Goal: Task Accomplishment & Management: Manage account settings

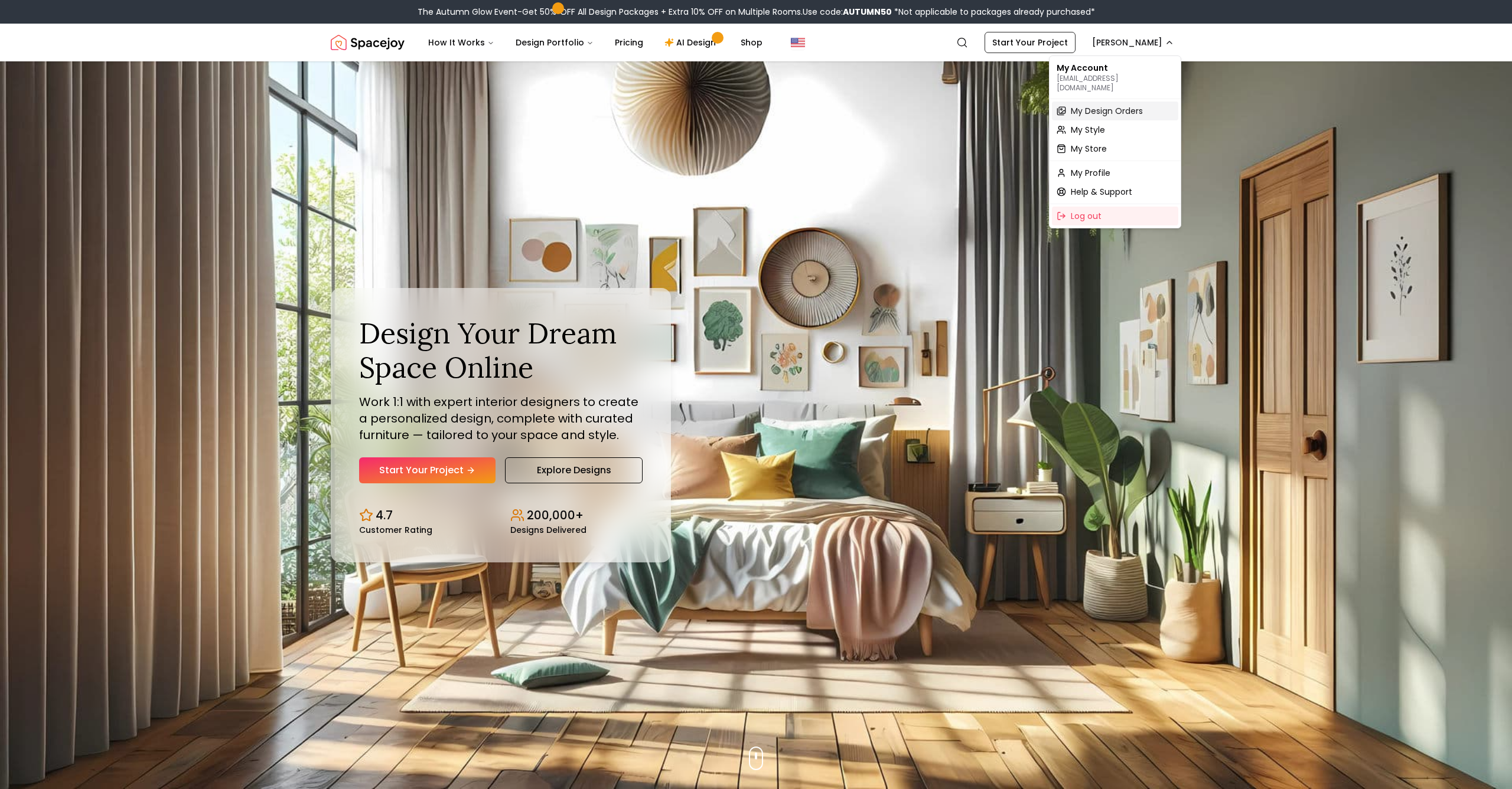
click at [1086, 106] on span "My Design Orders" at bounding box center [1106, 111] width 72 height 12
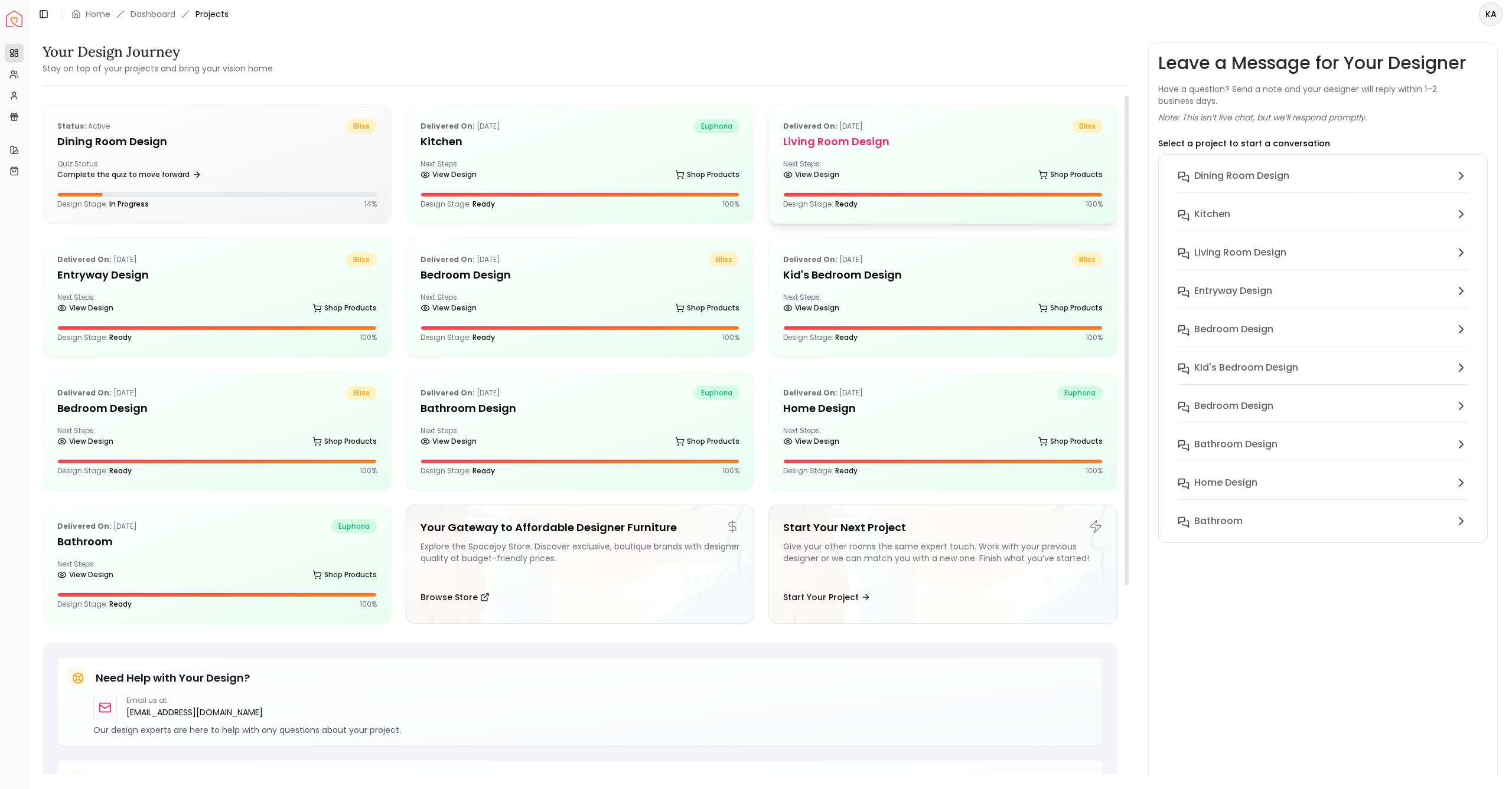
click at [862, 134] on h5 "Living Room design" at bounding box center [942, 141] width 319 height 17
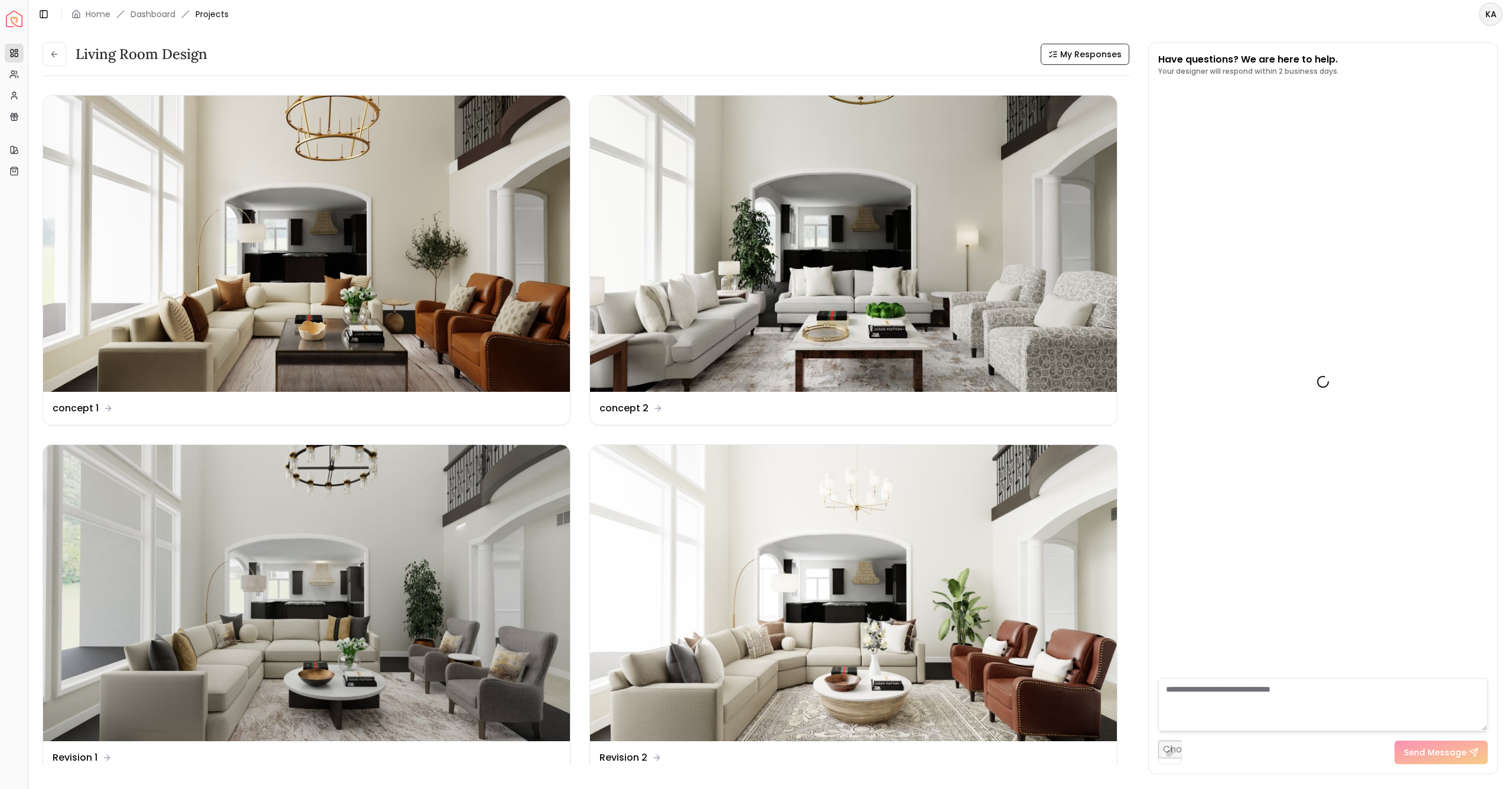
scroll to position [1416, 0]
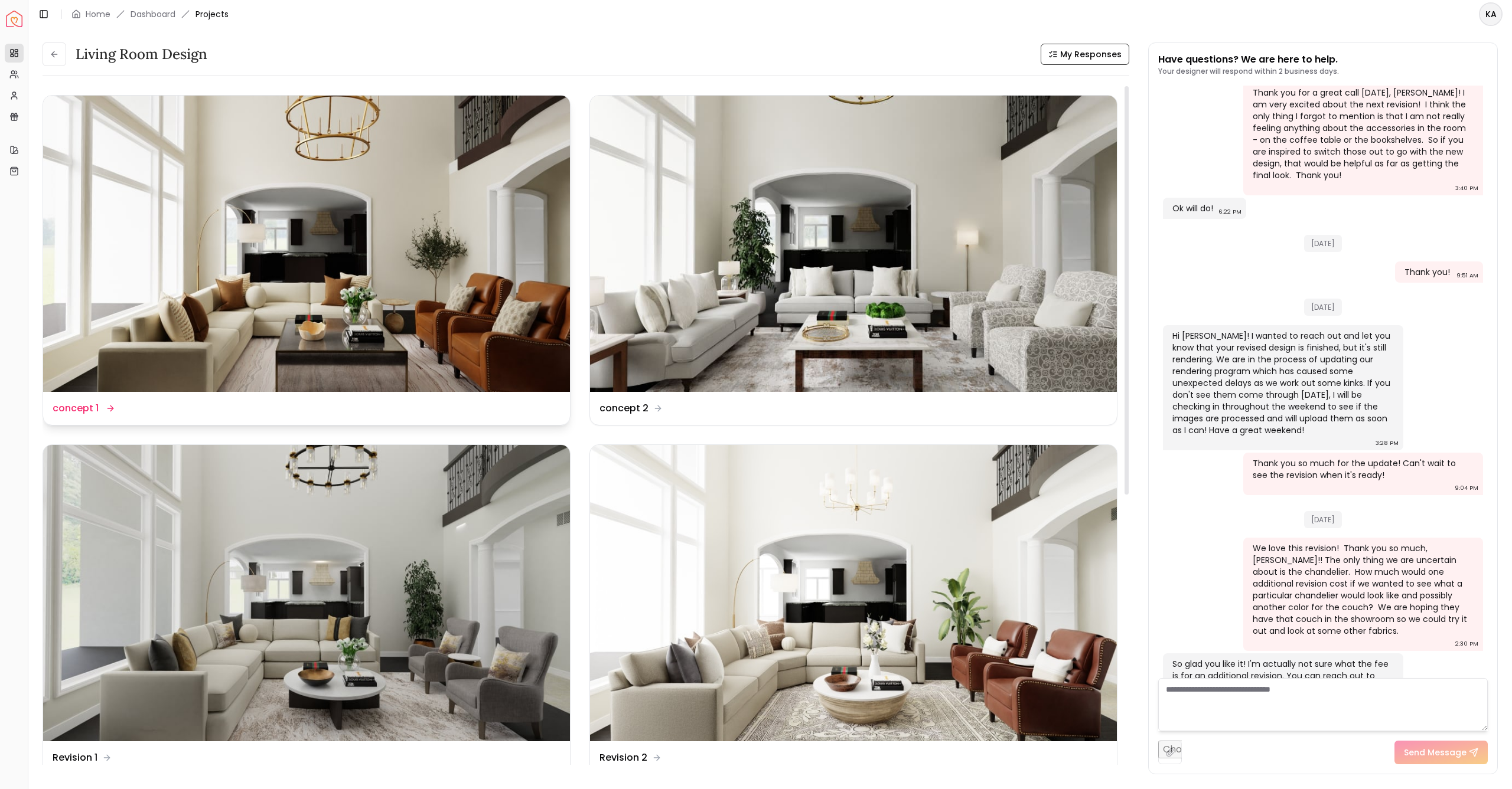
click at [328, 246] on img at bounding box center [306, 243] width 527 height 296
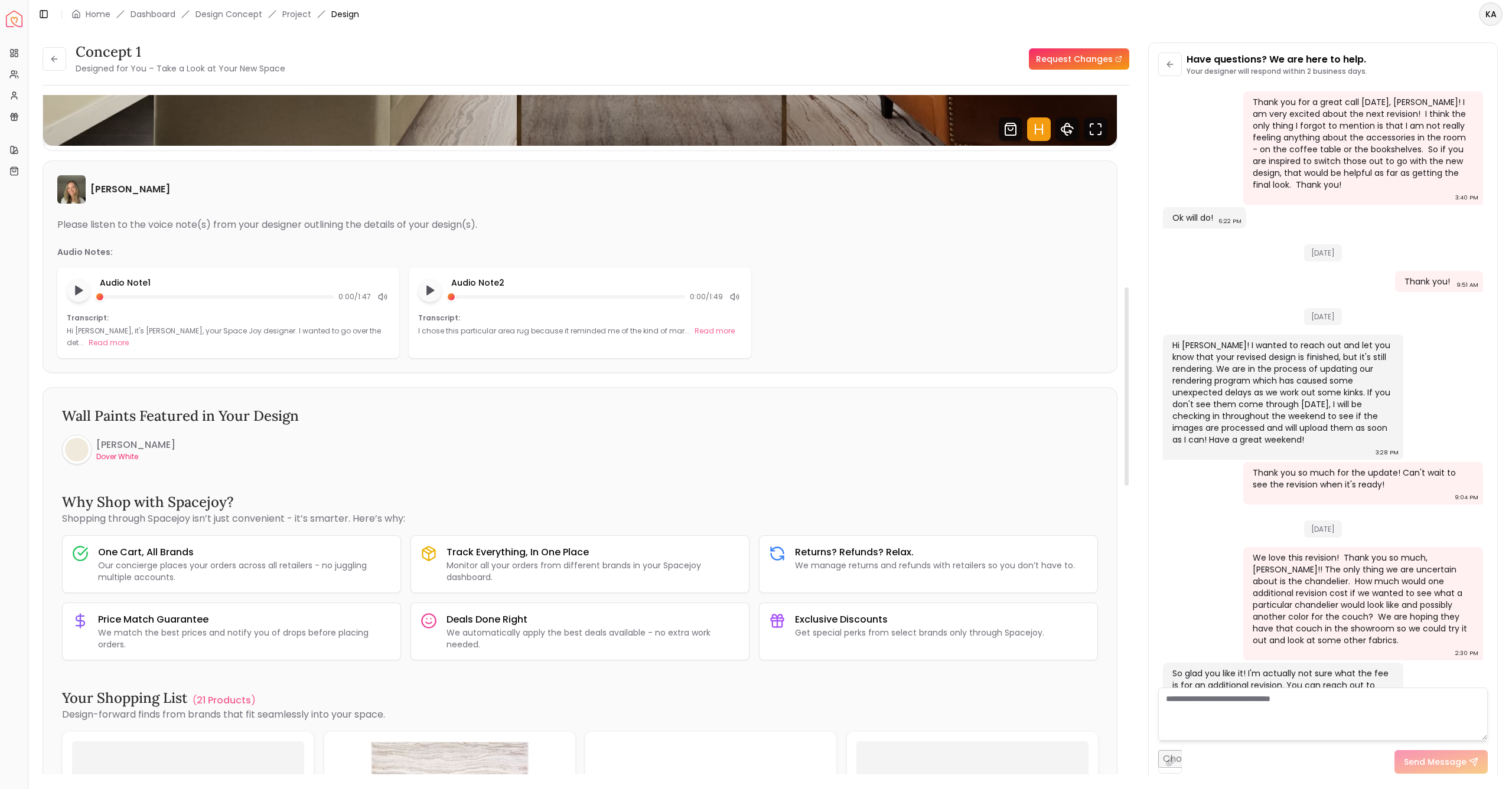
scroll to position [661, 0]
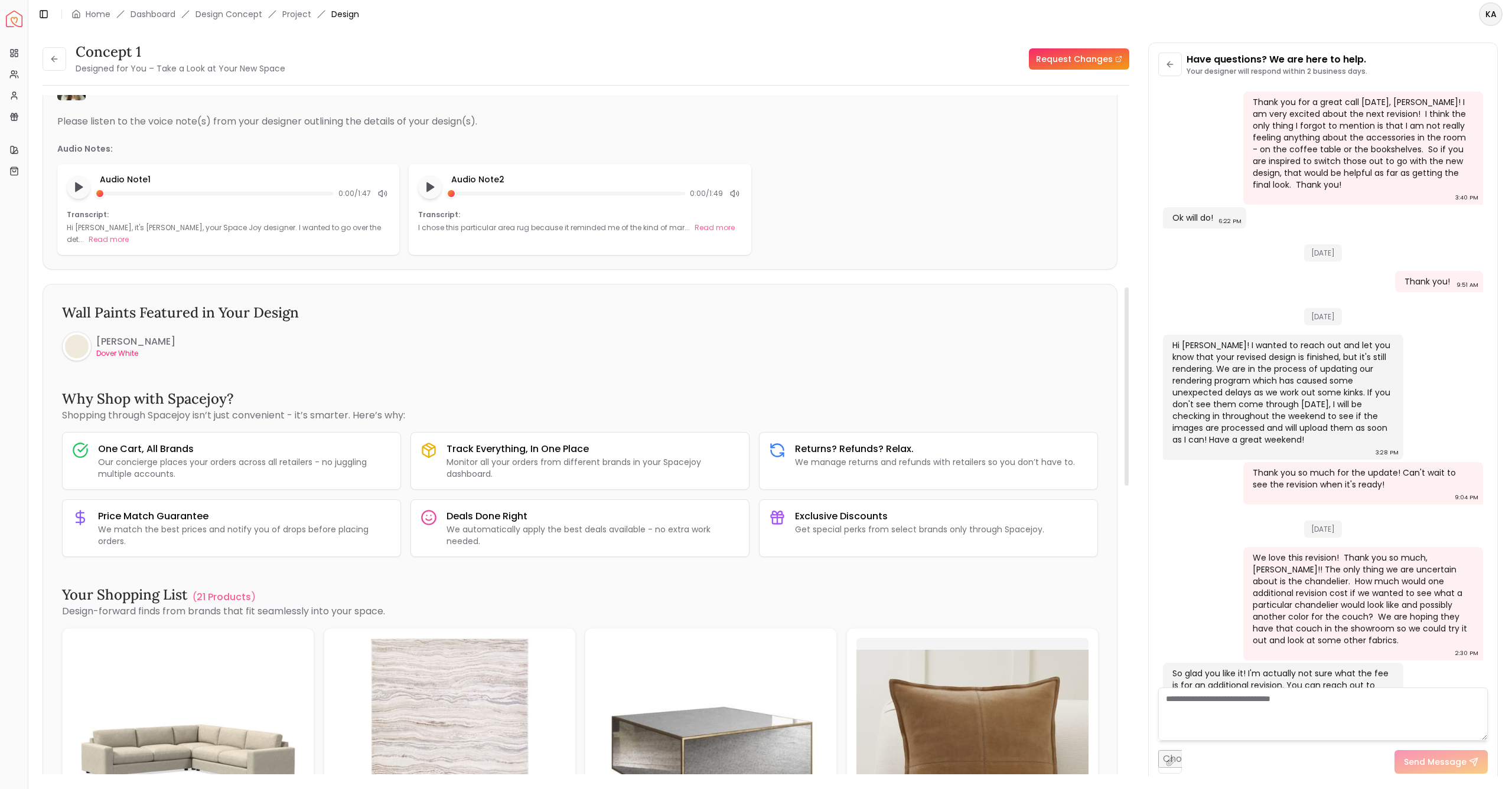
drag, startPoint x: 1127, startPoint y: 253, endPoint x: 1154, endPoint y: 447, distance: 195.9
click at [1154, 447] on div "concept 1 Designed for You – Take a Look at Your New Space Request Changes conc…" at bounding box center [770, 402] width 1455 height 719
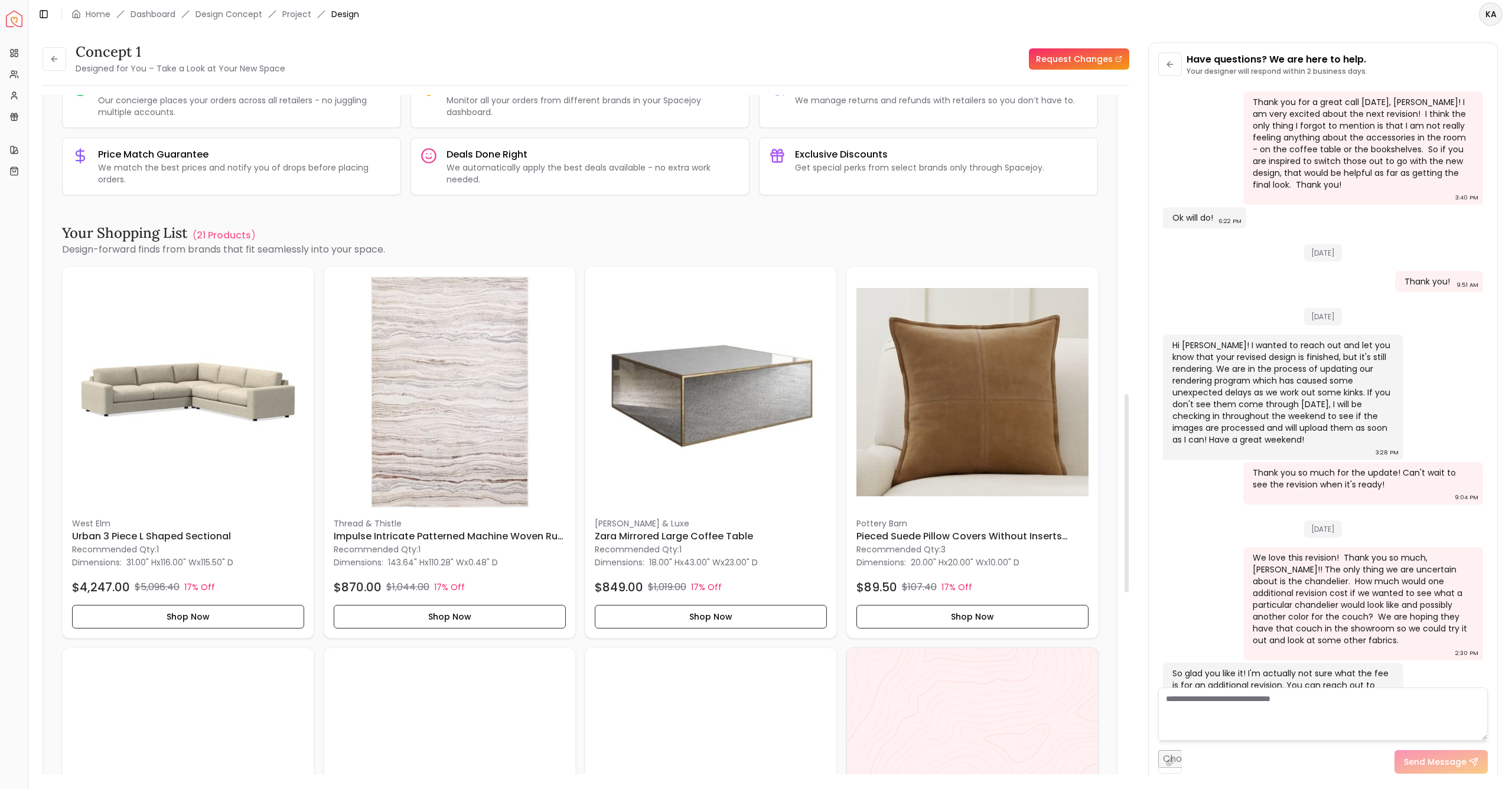
drag, startPoint x: 1124, startPoint y: 451, endPoint x: 1158, endPoint y: 554, distance: 108.5
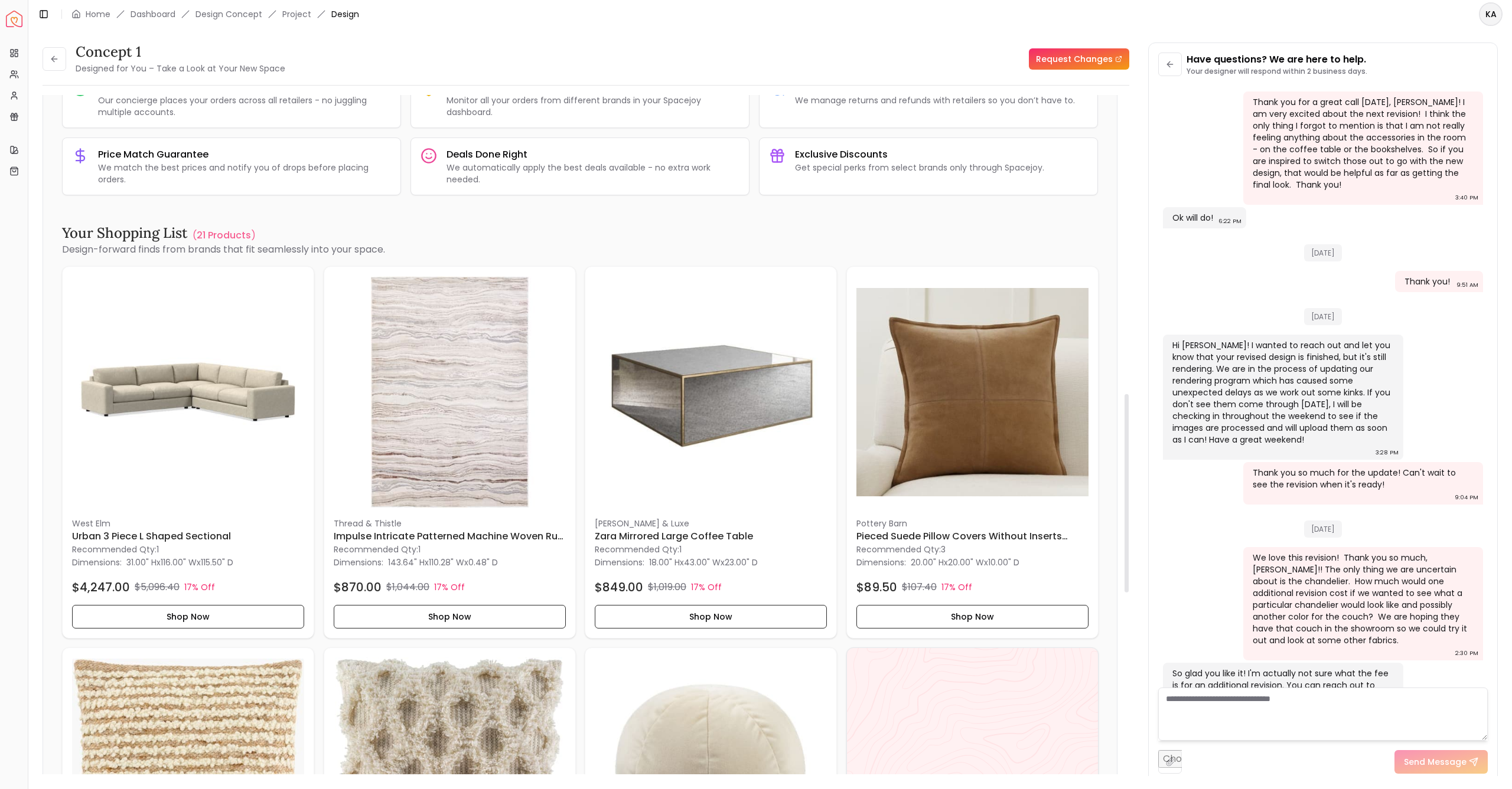
click at [1158, 556] on div "concept 1 Designed for You – Take a Look at Your New Space Request Changes conc…" at bounding box center [770, 402] width 1455 height 719
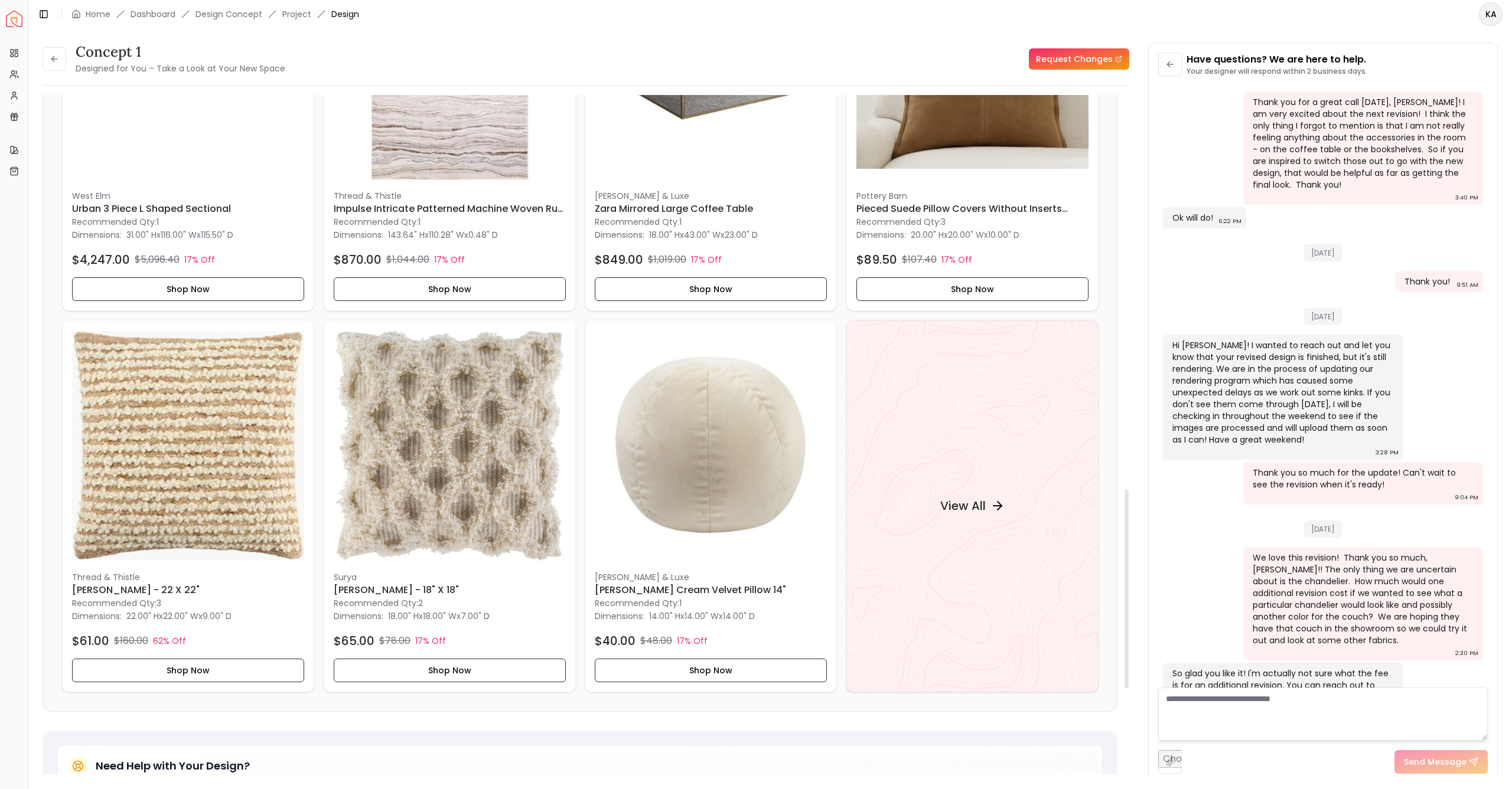
drag, startPoint x: 1125, startPoint y: 555, endPoint x: 1149, endPoint y: 650, distance: 98.0
click at [1149, 651] on div "concept 1 Designed for You – Take a Look at Your New Space Request Changes conc…" at bounding box center [770, 402] width 1455 height 719
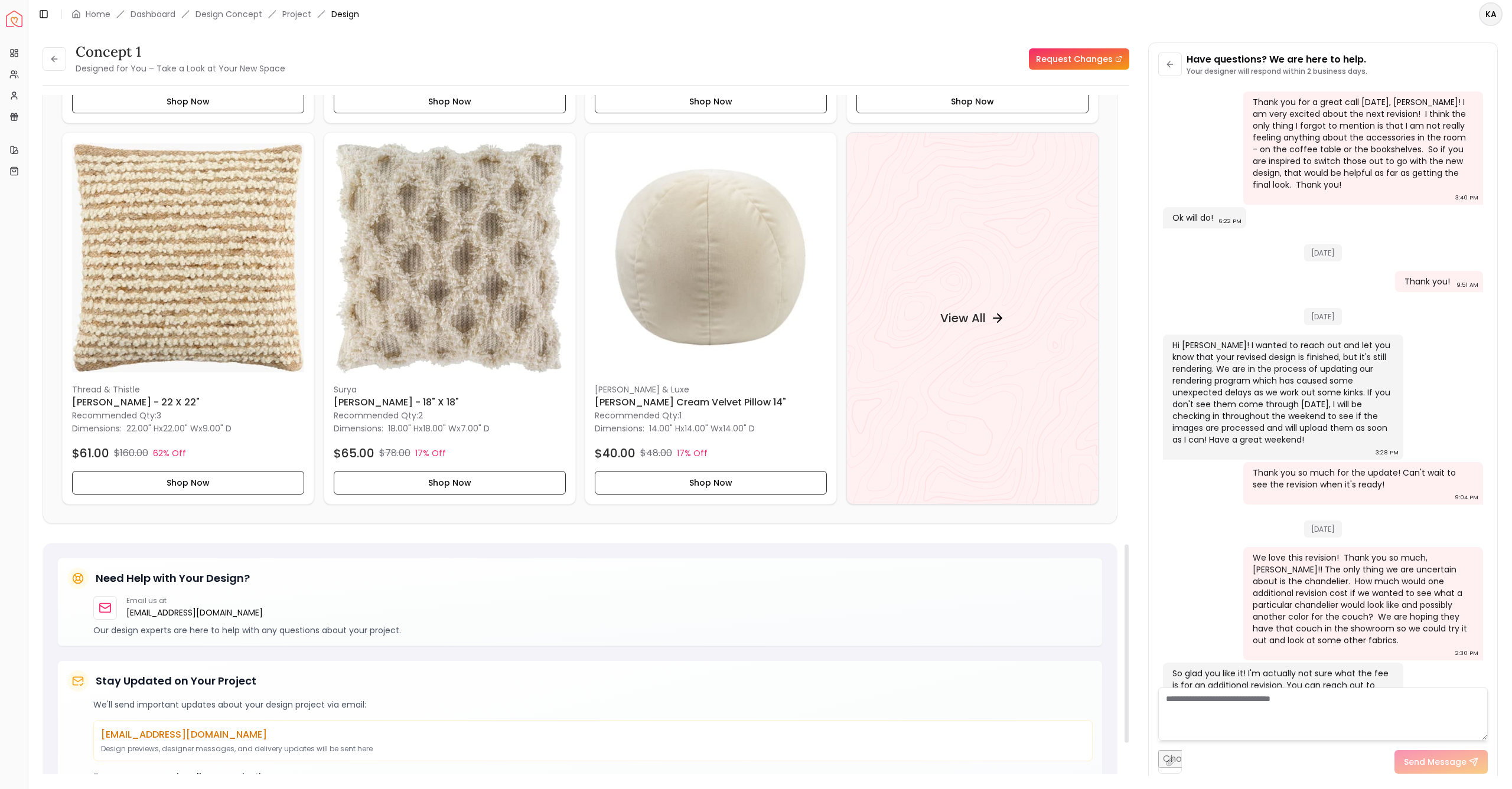
drag, startPoint x: 1128, startPoint y: 644, endPoint x: 1131, endPoint y: 699, distance: 55.1
click at [1131, 699] on div "concept 1 Designed for You – Take a Look at Your New Space Request Changes conc…" at bounding box center [770, 402] width 1455 height 719
click at [943, 312] on h4 "View All" at bounding box center [962, 320] width 46 height 17
click at [1096, 5] on header "Toggle Sidebar Home Dashboard Design Concept Project Design KA" at bounding box center [770, 14] width 1484 height 28
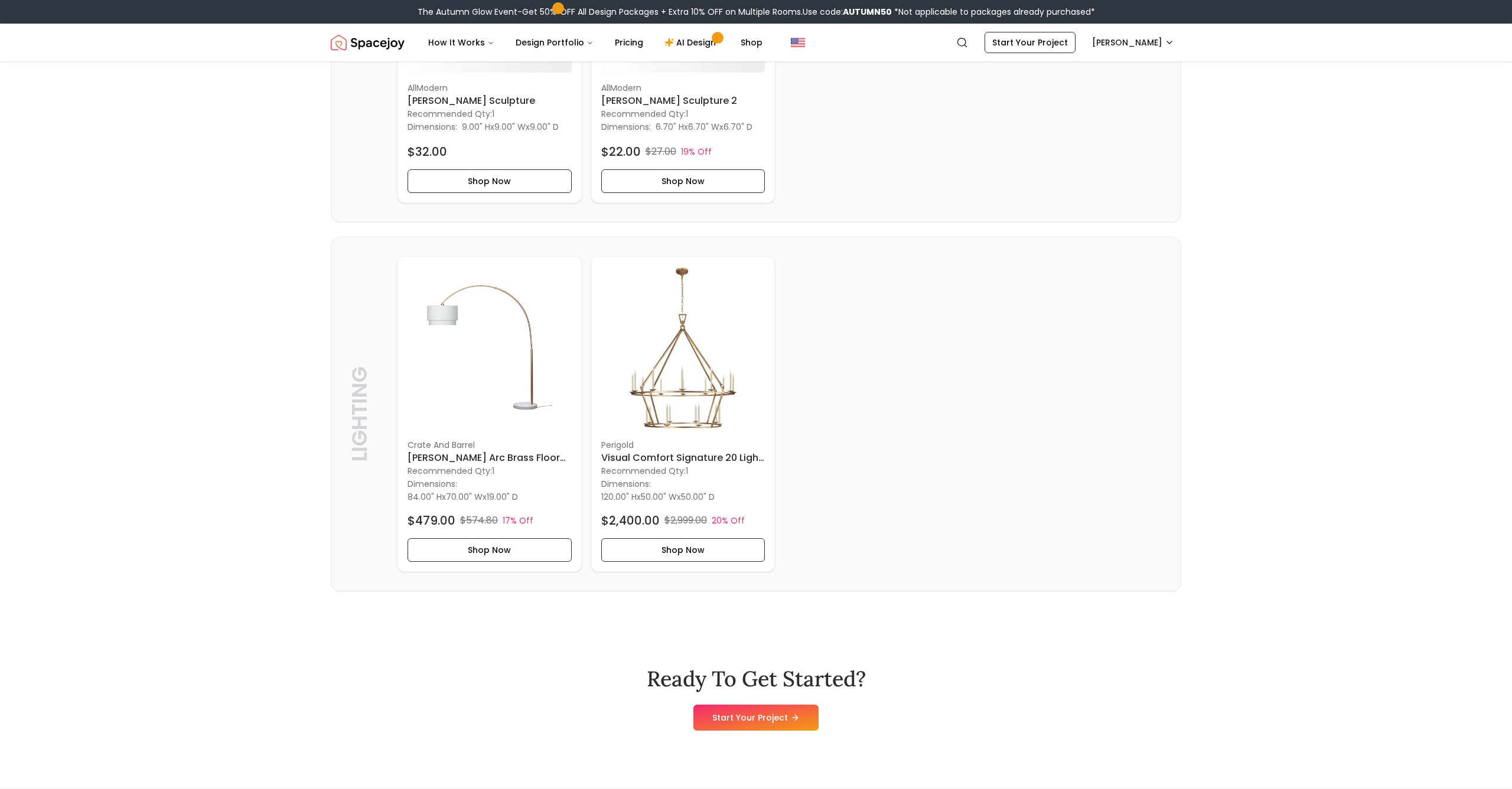
scroll to position [2504, 0]
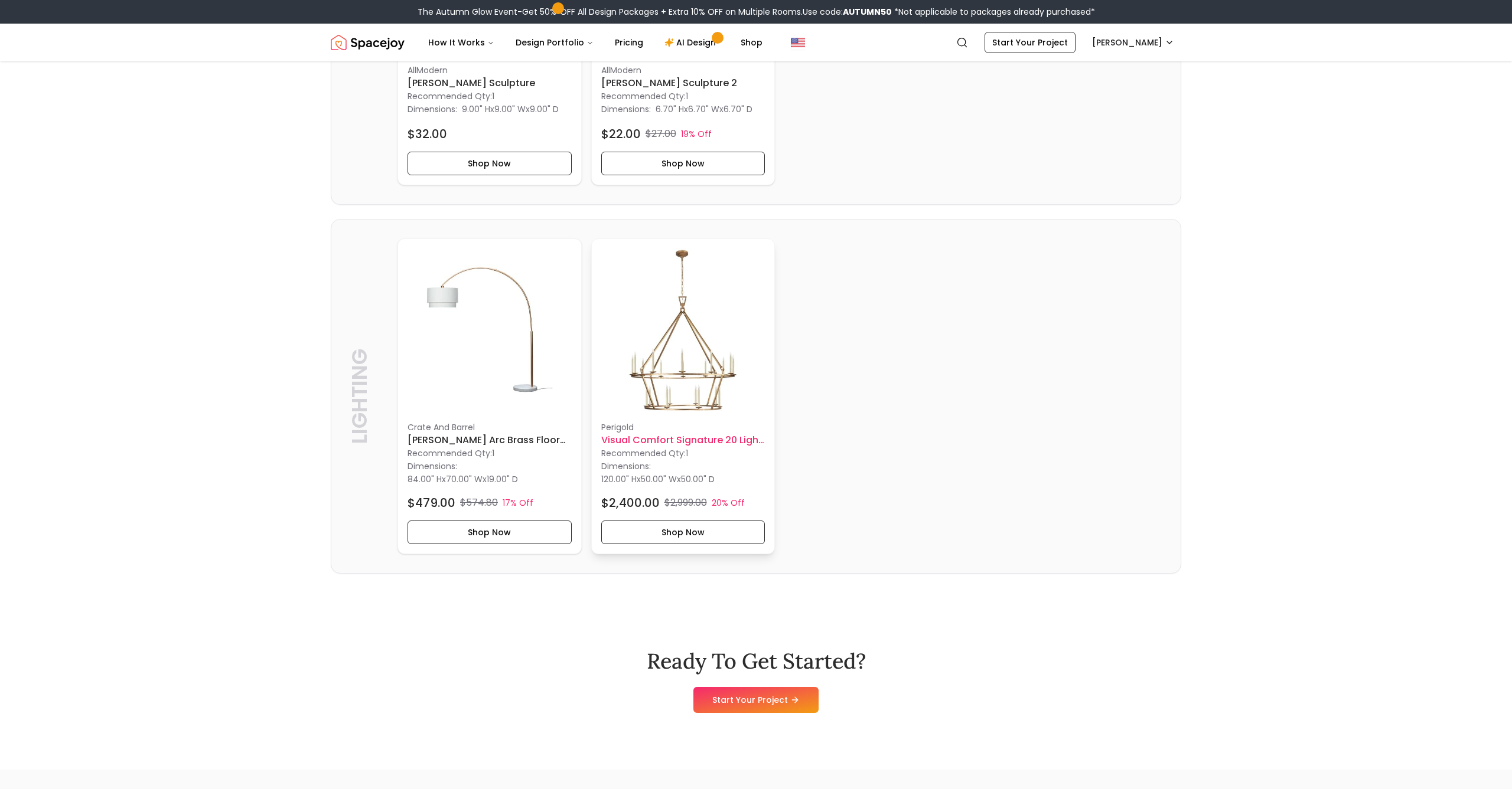
click at [656, 449] on div "Perigold Visual Comfort Signature 20 Light Chandelier Recommended Qty: 1 Dimens…" at bounding box center [684, 397] width 183 height 316
